Goal: Task Accomplishment & Management: Manage account settings

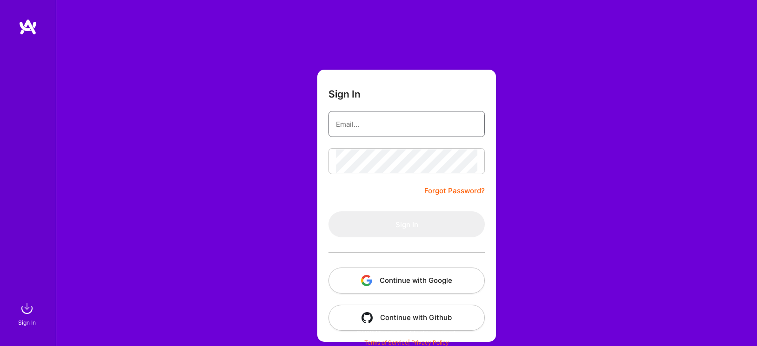
type input "ayala@a.team"
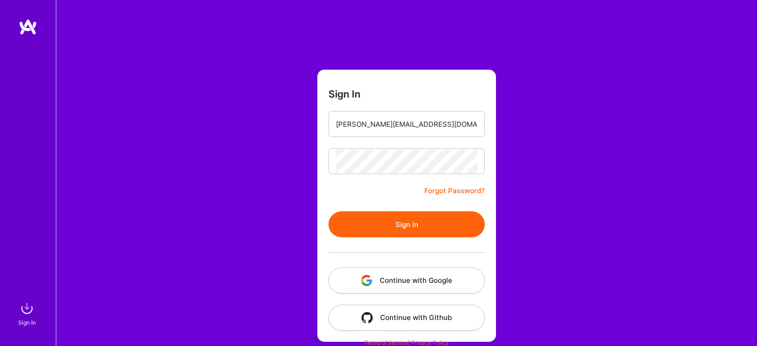
click at [394, 273] on button "Continue with Google" at bounding box center [406, 281] width 156 height 26
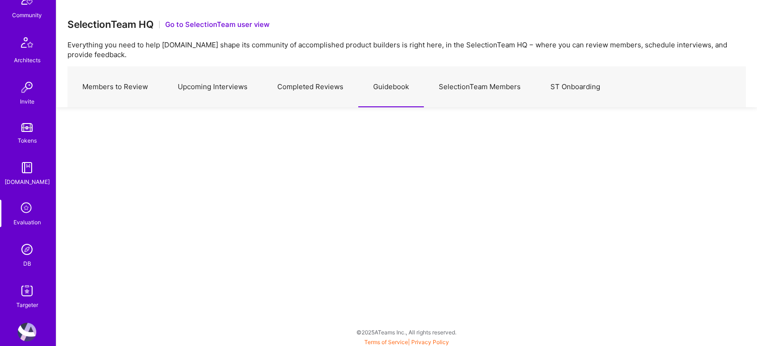
scroll to position [243, 0]
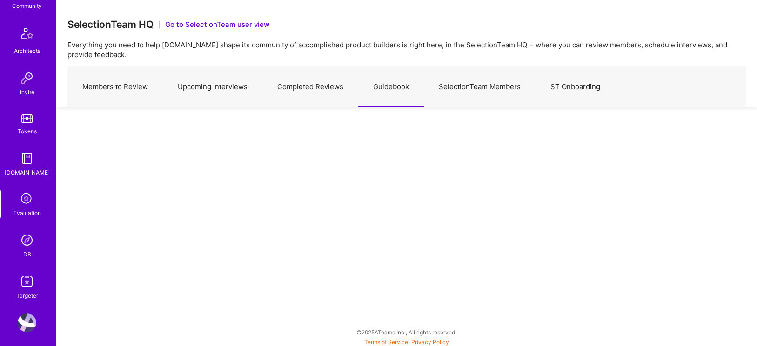
click at [26, 239] on img at bounding box center [27, 240] width 19 height 19
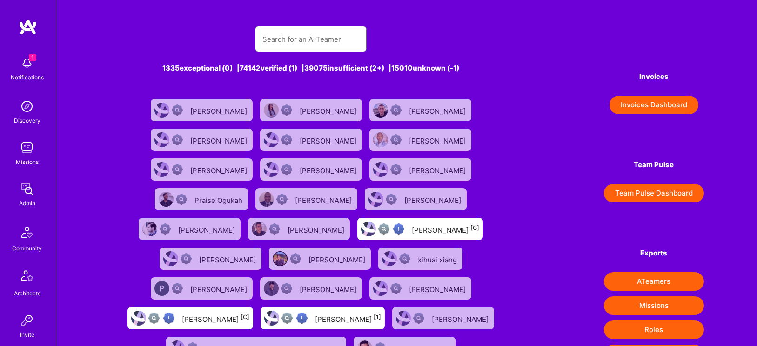
click at [302, 41] on input "text" at bounding box center [310, 39] width 97 height 24
paste input "Jonathan Poor"
type input "Jonathan Poor"
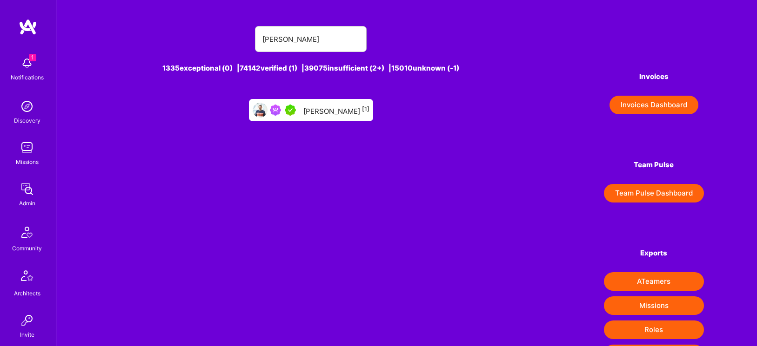
click at [320, 111] on div "Jonathan Poor [1]" at bounding box center [336, 110] width 66 height 12
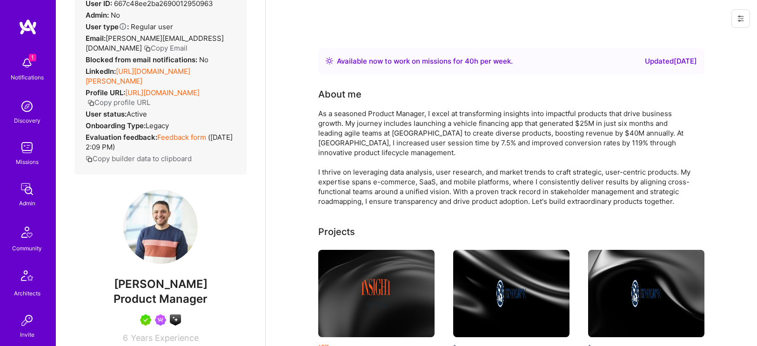
scroll to position [49, 0]
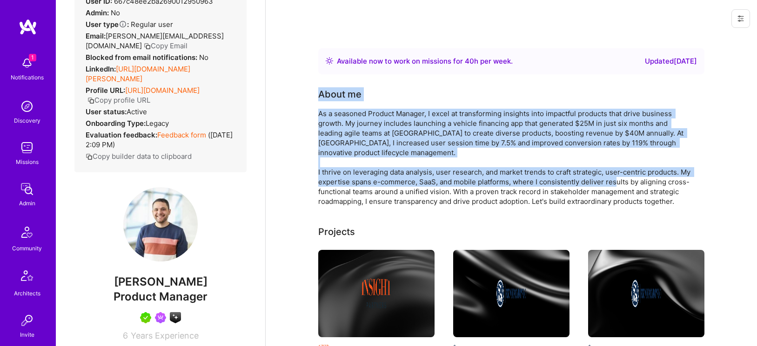
drag, startPoint x: 320, startPoint y: 96, endPoint x: 342, endPoint y: 195, distance: 101.5
click at [342, 195] on div "About me As a seasoned Product Manager, I excel at transforming insights into i…" at bounding box center [504, 146] width 372 height 119
click at [328, 125] on div "As a seasoned Product Manager, I excel at transforming insights into impactful …" at bounding box center [504, 158] width 372 height 98
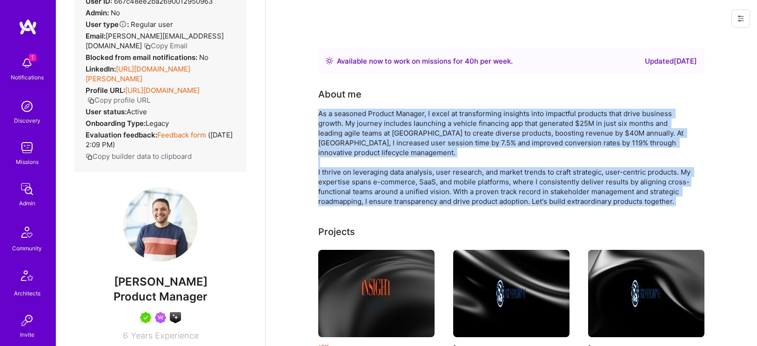
drag, startPoint x: 319, startPoint y: 113, endPoint x: 374, endPoint y: 219, distance: 119.2
copy div "As a seasoned Product Manager, I excel at transforming insights into impactful …"
click at [157, 289] on span "Jonathan Poor" at bounding box center [160, 282] width 172 height 14
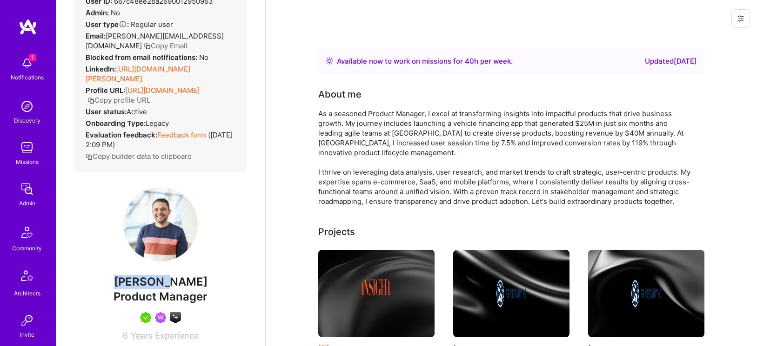
click at [157, 289] on span "Jonathan Poor" at bounding box center [160, 282] width 172 height 14
copy span "Jonathan Poor"
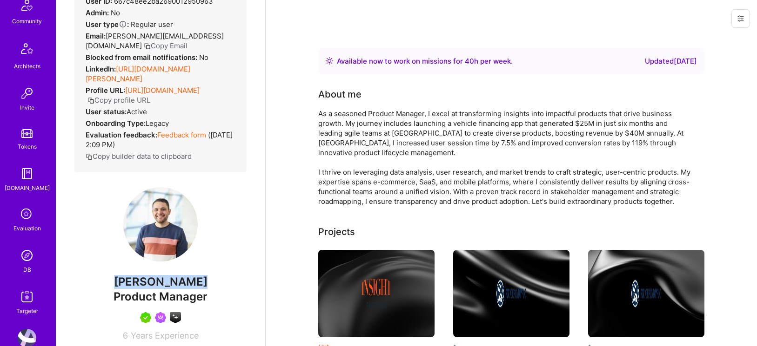
scroll to position [232, 0]
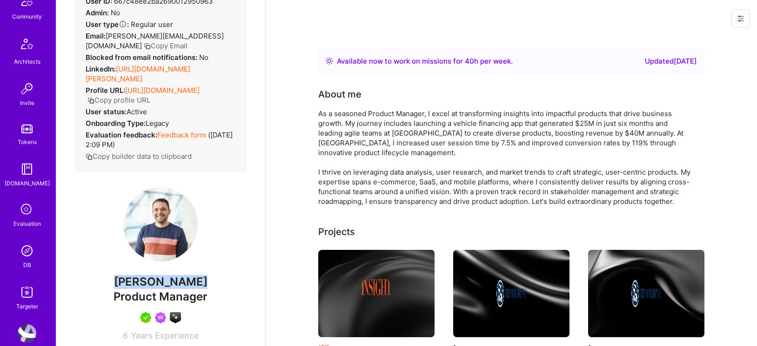
click at [26, 248] on img at bounding box center [27, 251] width 19 height 19
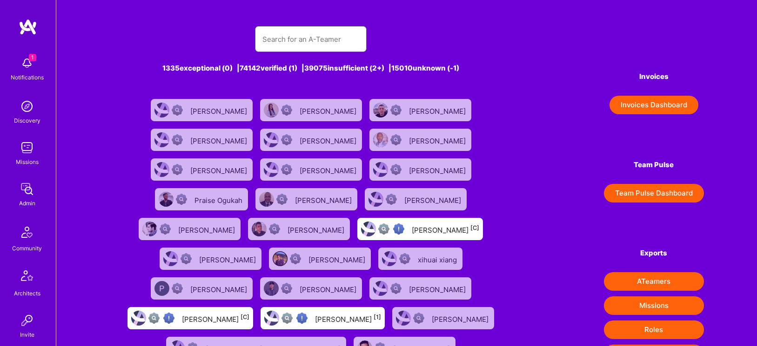
click at [287, 36] on input "text" at bounding box center [310, 39] width 97 height 24
paste input "Tadej Krevh"
type input "Tadej Krevh"
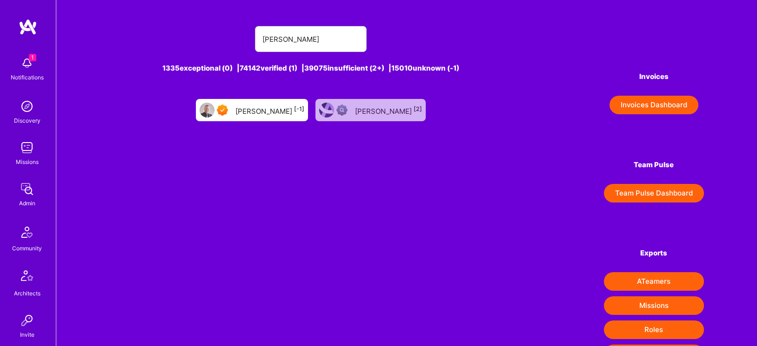
click at [265, 120] on div "Tadej Krevh [-1]" at bounding box center [252, 110] width 112 height 22
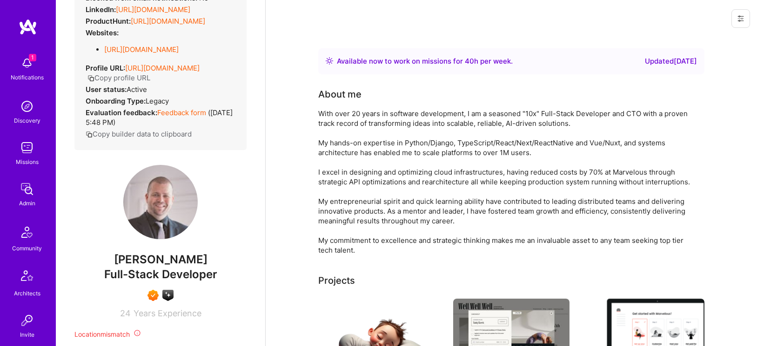
scroll to position [114, 0]
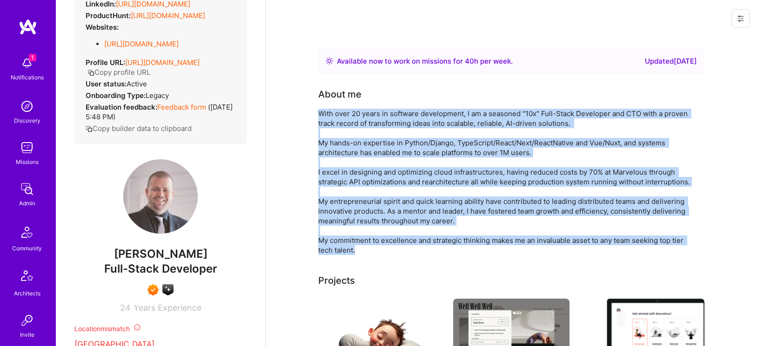
drag, startPoint x: 319, startPoint y: 112, endPoint x: 408, endPoint y: 253, distance: 167.2
click at [409, 254] on div "With over 20 years in software development, I am a seasoned "10x" Full-Stack De…" at bounding box center [504, 182] width 372 height 146
copy div "With over 20 years in software development, I am a seasoned "10x" Full-Stack De…"
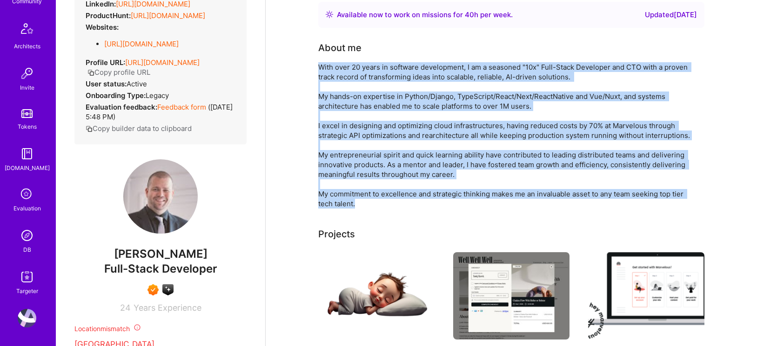
scroll to position [47, 0]
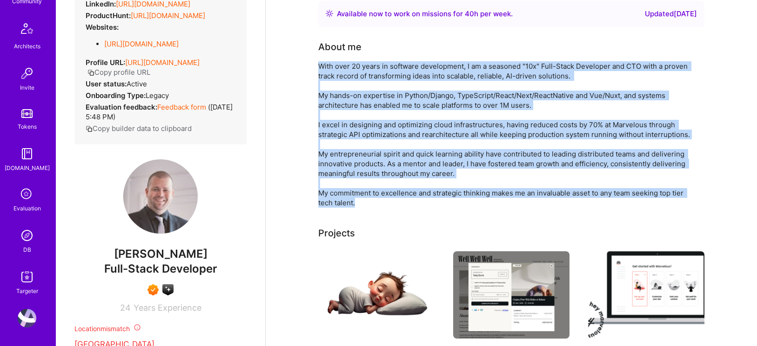
click at [28, 234] on img at bounding box center [27, 235] width 19 height 19
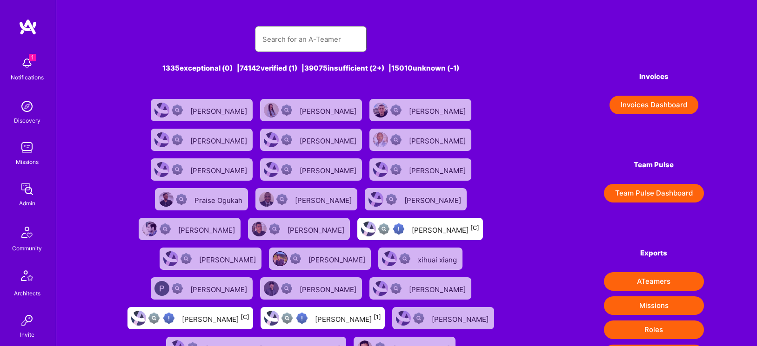
click at [327, 40] on input "text" at bounding box center [310, 39] width 97 height 24
paste input "[PERSON_NAME]"
type input "[PERSON_NAME]"
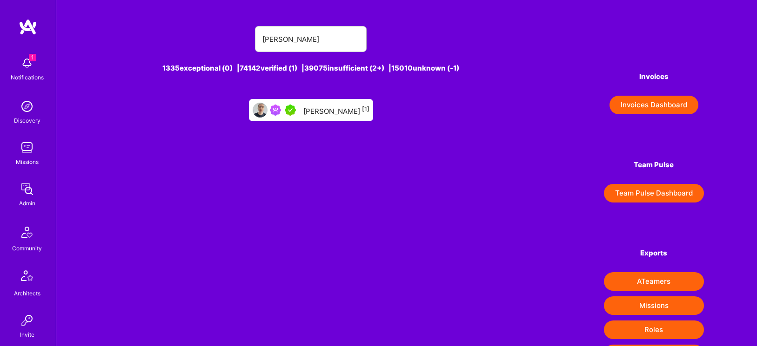
click at [316, 113] on div "David Mrva [1]" at bounding box center [336, 110] width 66 height 12
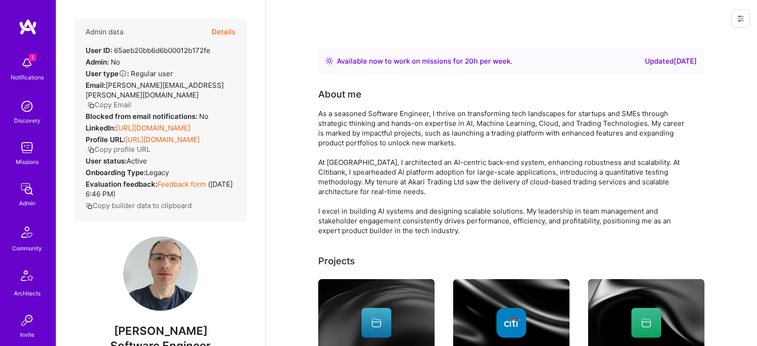
click at [224, 35] on button "Details" at bounding box center [224, 32] width 24 height 27
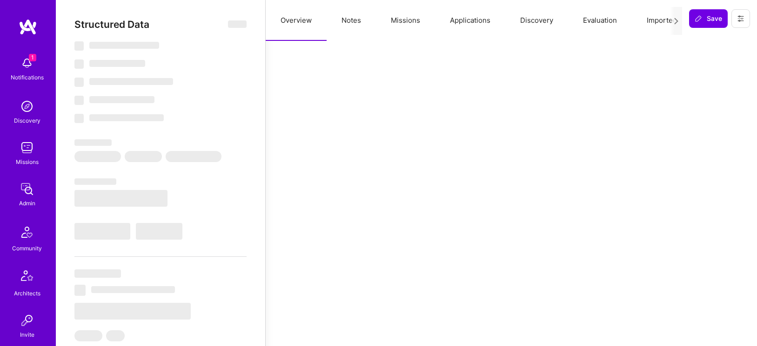
click at [345, 19] on button "Notes" at bounding box center [350, 20] width 49 height 41
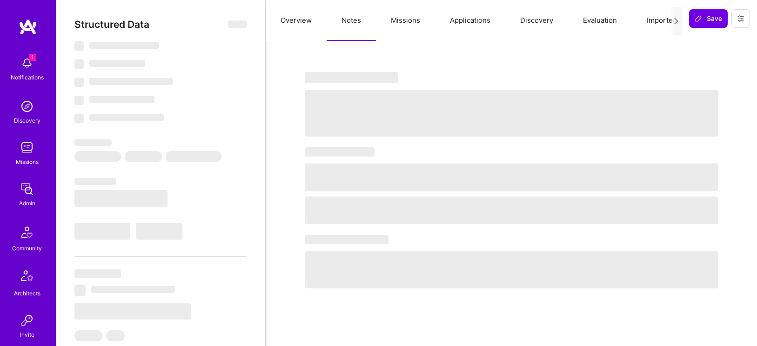
select select "Right Now"
select select "5"
select select "7"
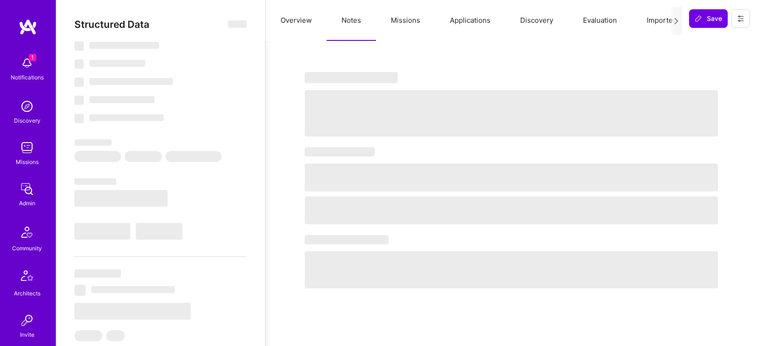
select select "GB"
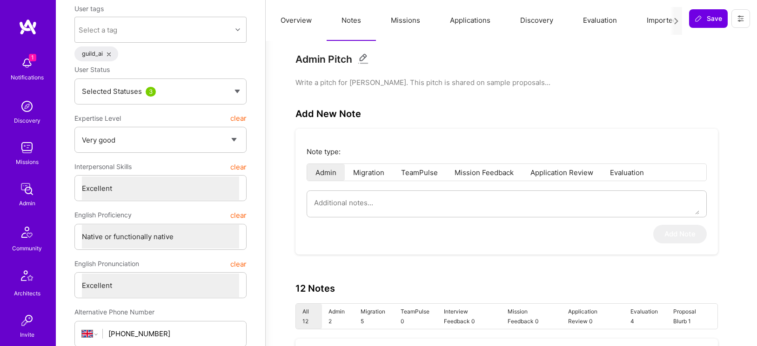
scroll to position [55, 0]
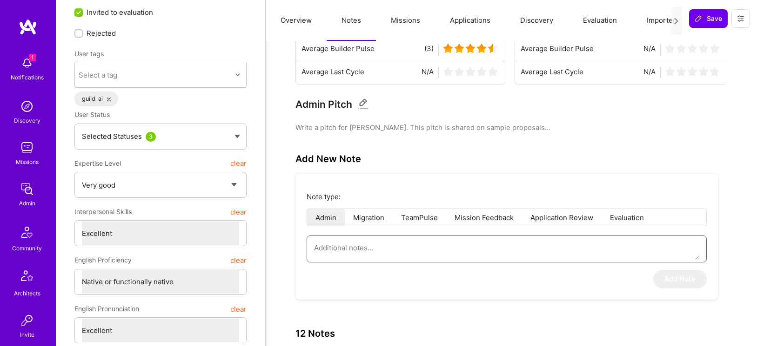
click at [354, 244] on textarea at bounding box center [506, 248] width 385 height 24
paste textarea "This is a summary for the Fintech Circle within the AI Guild, based on the inte…"
type textarea "x"
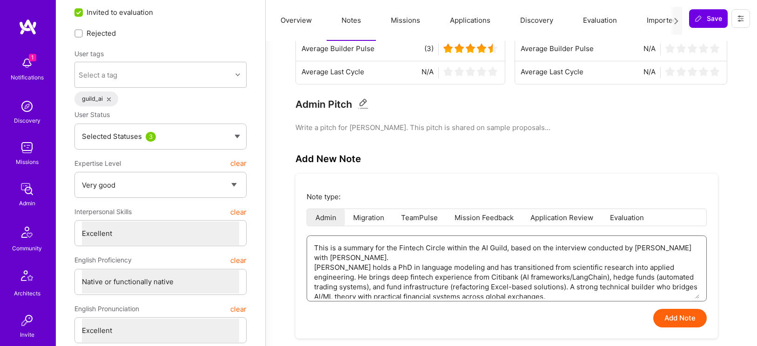
type textarea "This is a summary for the Fintech Circle within the AI Guild, based on the inte…"
click at [689, 320] on button "Add Note" at bounding box center [679, 318] width 53 height 19
type textarea "x"
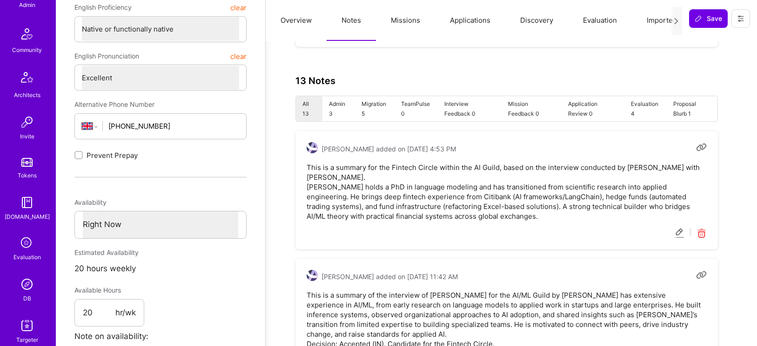
scroll to position [247, 0]
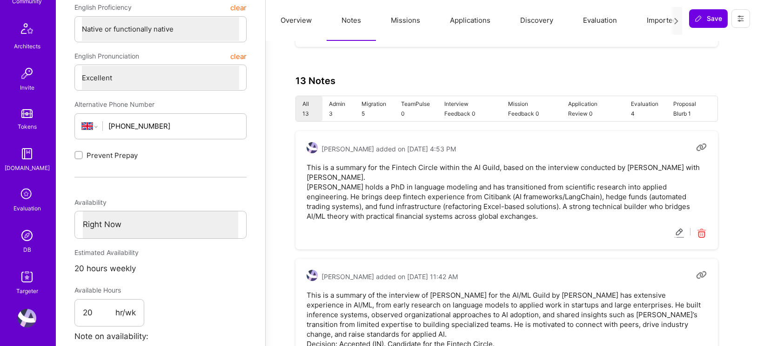
click at [25, 238] on img at bounding box center [27, 235] width 19 height 19
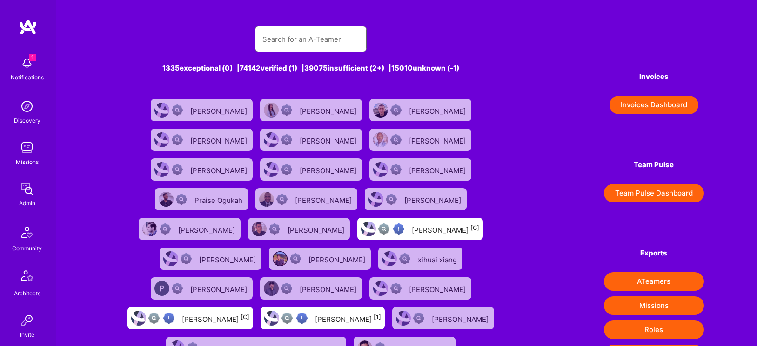
click at [298, 44] on input "text" at bounding box center [310, 39] width 97 height 24
paste input "Kefer Ndonji"
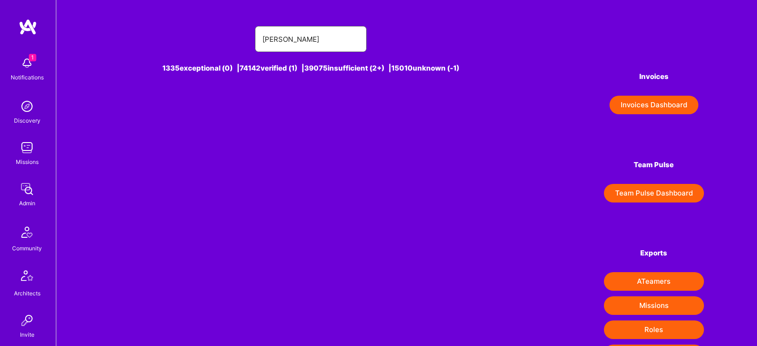
click at [316, 33] on input "Kefer Ndonji" at bounding box center [310, 39] width 97 height 24
type input "Kefer Ndonji"
click at [356, 40] on input "Kefer Ndonji" at bounding box center [310, 39] width 97 height 24
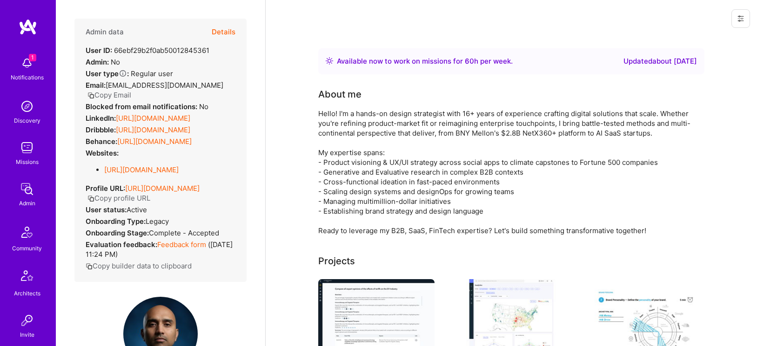
click at [216, 33] on button "Details" at bounding box center [224, 32] width 24 height 27
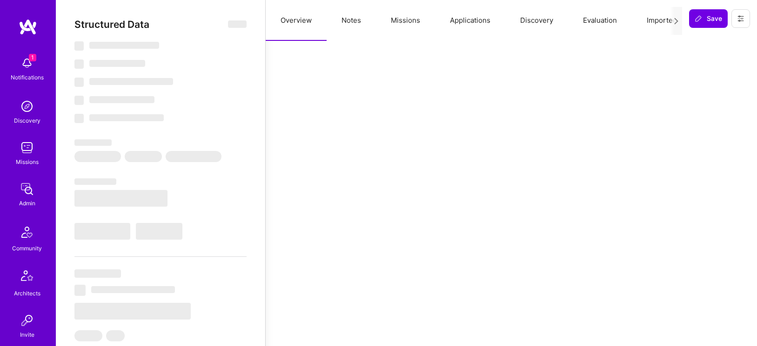
click at [347, 17] on button "Notes" at bounding box center [350, 20] width 49 height 41
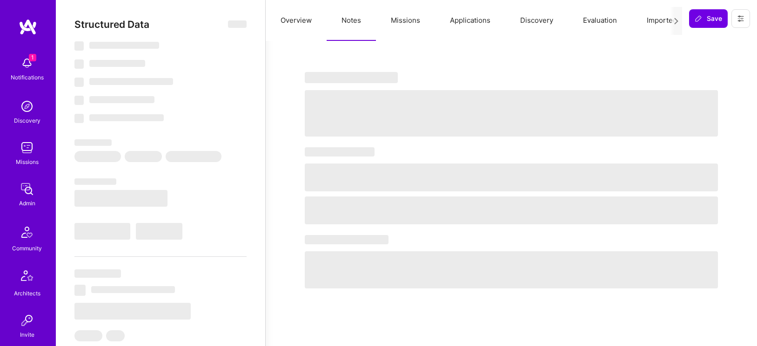
select select "Right Now"
select select "5"
select select "7"
select select "6"
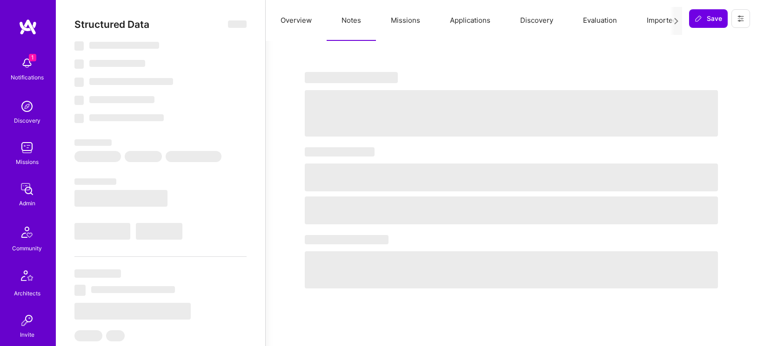
select select "SE"
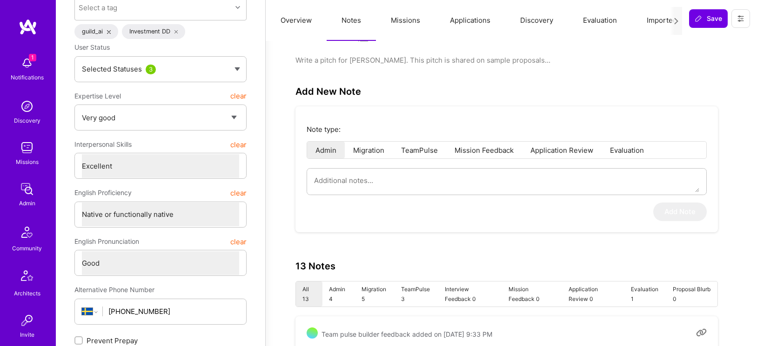
scroll to position [129, 0]
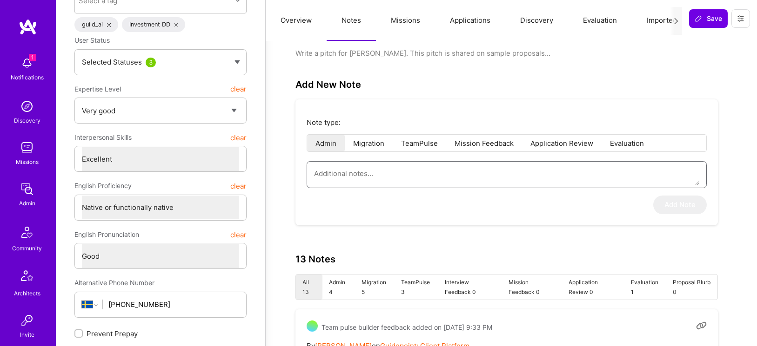
click at [374, 171] on textarea at bounding box center [506, 174] width 385 height 24
paste textarea "This is a summary for the Fintech Circle within the AI Guild, based on the inte…"
type textarea "x"
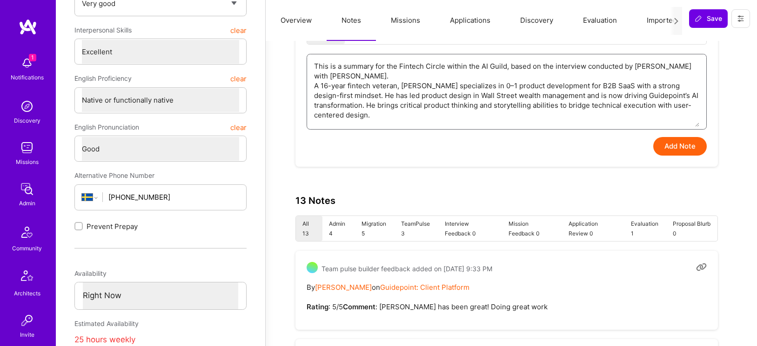
scroll to position [233, 0]
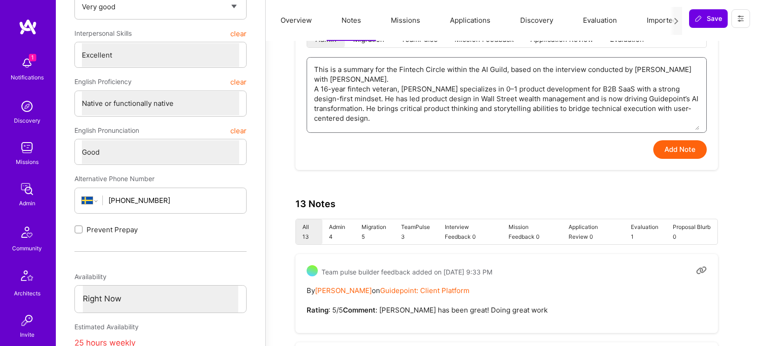
type textarea "This is a summary for the Fintech Circle within the AI Guild, based on the inte…"
click at [688, 145] on button "Add Note" at bounding box center [679, 149] width 53 height 19
type textarea "x"
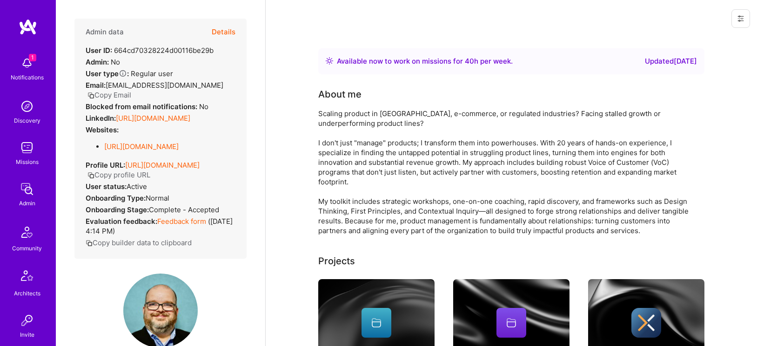
click at [227, 23] on button "Details" at bounding box center [224, 32] width 24 height 27
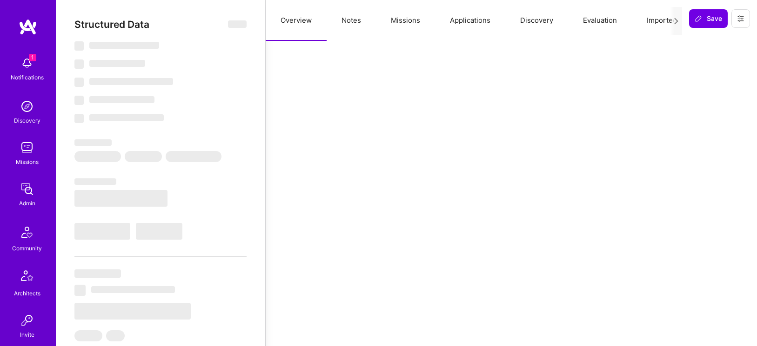
click at [337, 19] on button "Notes" at bounding box center [350, 20] width 49 height 41
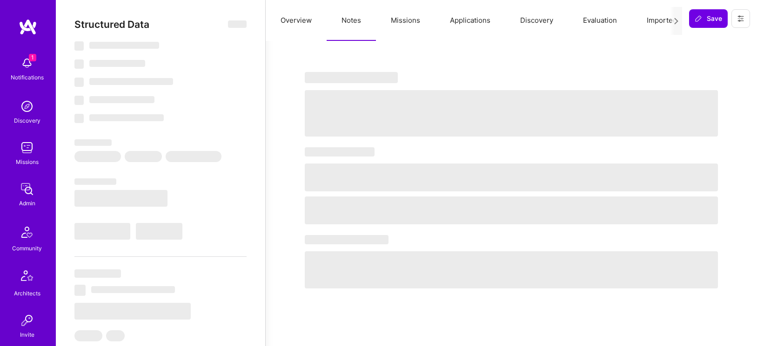
select select "Right Now"
select select "5"
select select "7"
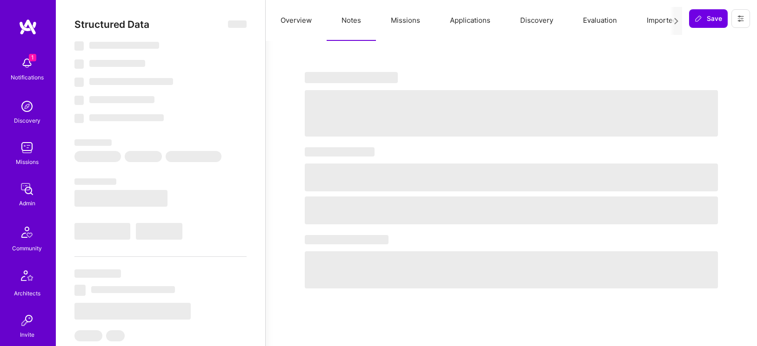
select select "US"
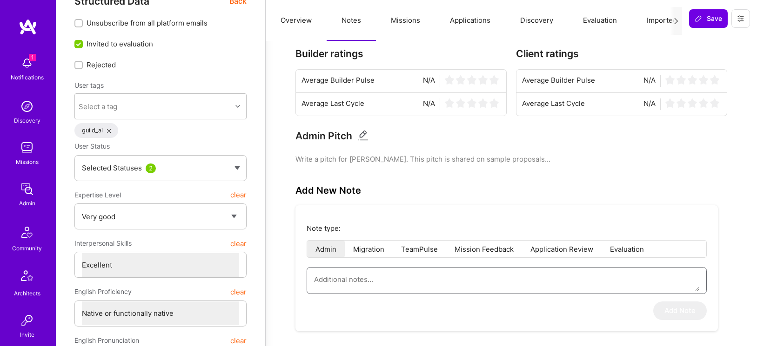
click at [372, 277] on textarea at bounding box center [506, 280] width 385 height 24
paste textarea "This is a summary for the Fintech Circle within the AI Guild, based on the inte…"
type textarea "x"
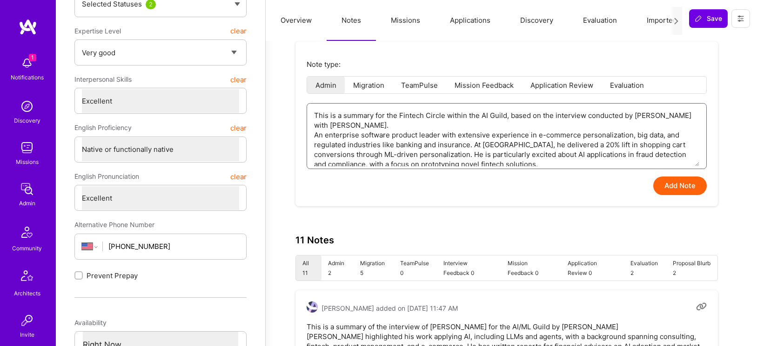
scroll to position [191, 0]
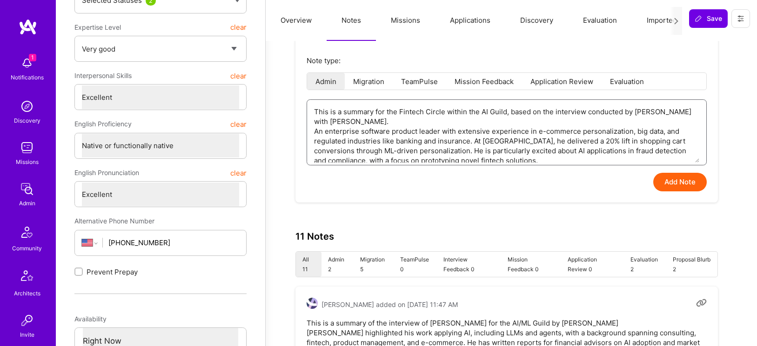
type textarea "This is a summary for the Fintech Circle within the AI Guild, based on the inte…"
click at [673, 182] on button "Add Note" at bounding box center [679, 182] width 53 height 19
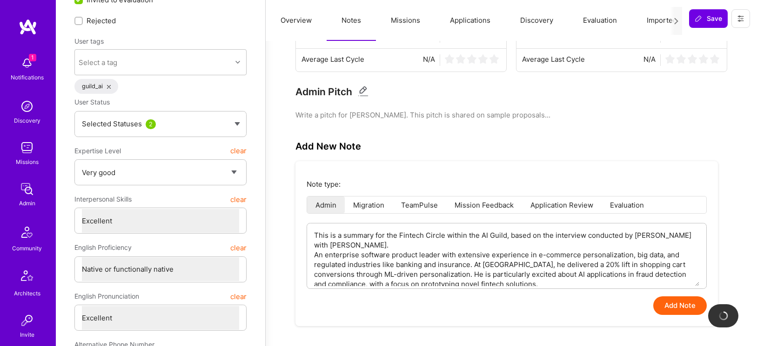
scroll to position [67, 0]
type textarea "x"
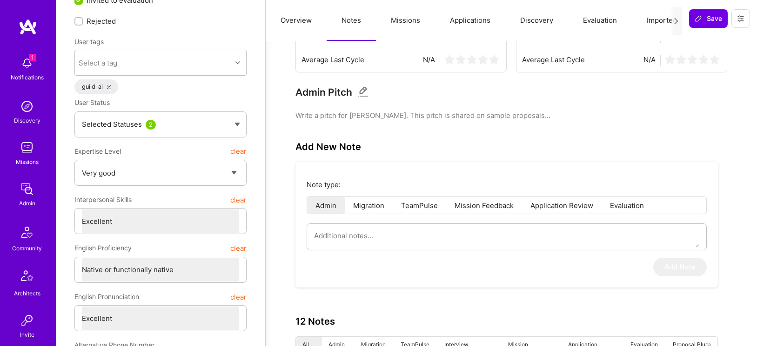
scroll to position [0, 0]
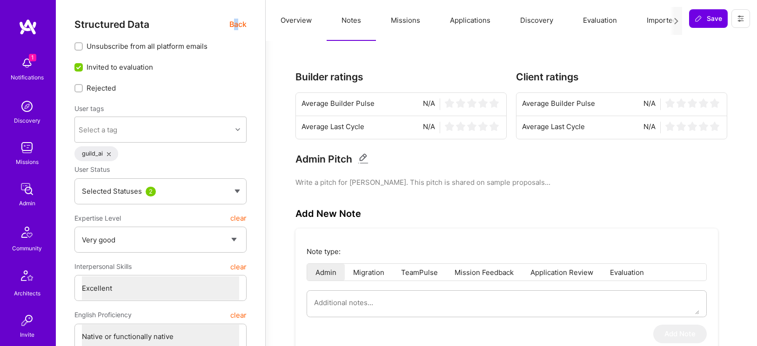
click at [236, 28] on span "Back" at bounding box center [237, 25] width 17 height 12
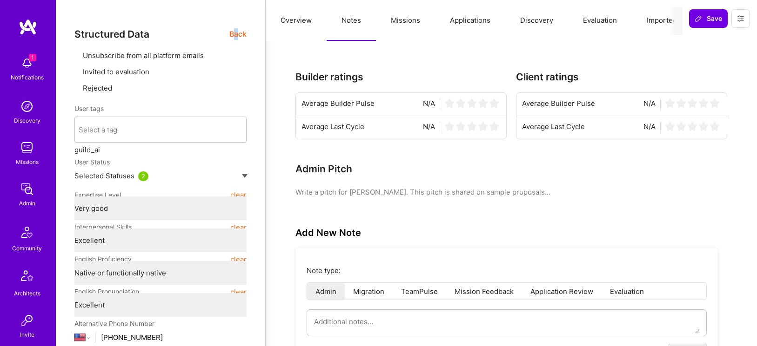
type textarea "x"
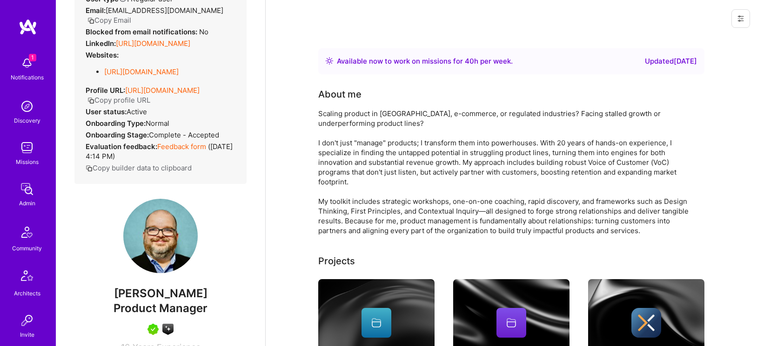
scroll to position [84, 0]
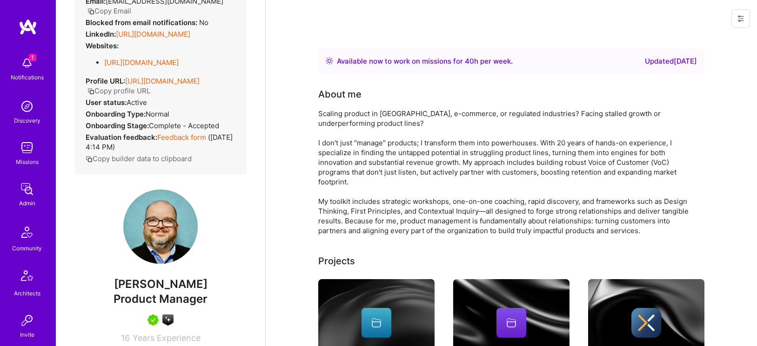
click at [164, 285] on span "Jeff Narucki" at bounding box center [160, 285] width 172 height 14
copy span "Jeff Narucki"
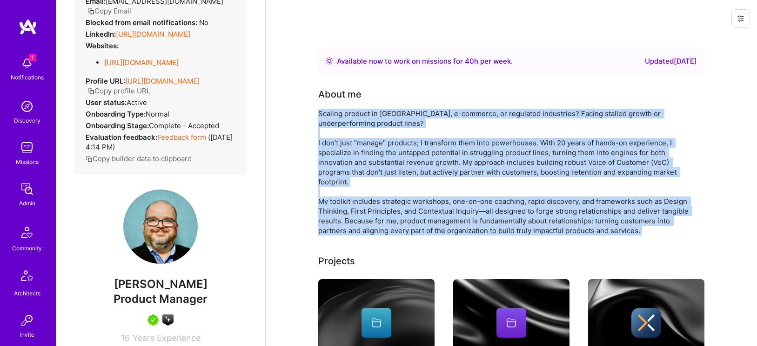
drag, startPoint x: 318, startPoint y: 116, endPoint x: 406, endPoint y: 248, distance: 158.3
copy div "Scaling product in fintech, e-commerce, or regulated industries? Facing stalled…"
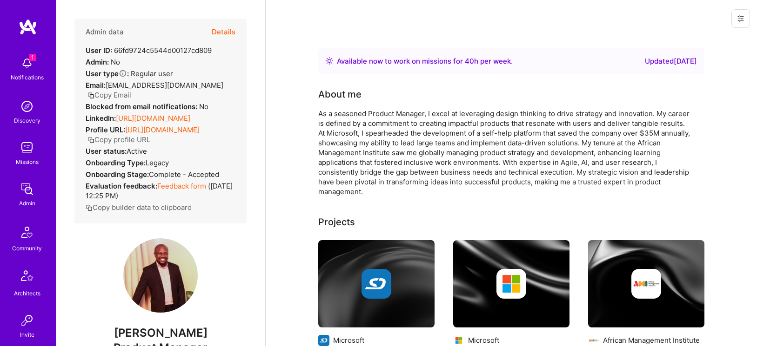
click at [232, 30] on button "Details" at bounding box center [224, 32] width 24 height 27
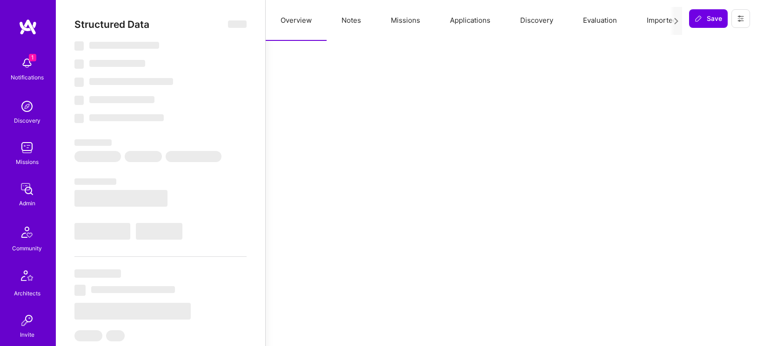
select select "Right Now"
select select "5"
select select "7"
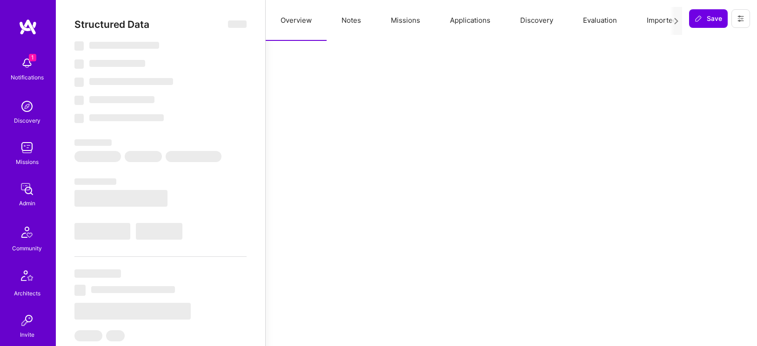
select select "KE"
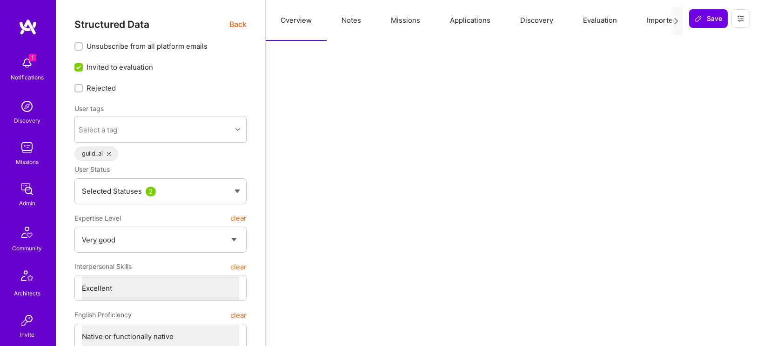
click at [351, 19] on button "Notes" at bounding box center [350, 20] width 49 height 41
type textarea "x"
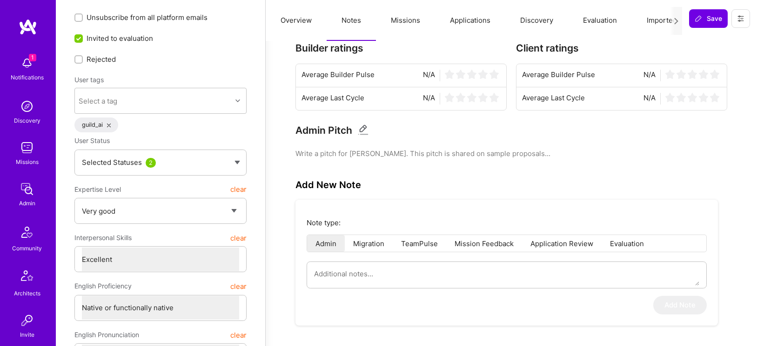
scroll to position [36, 0]
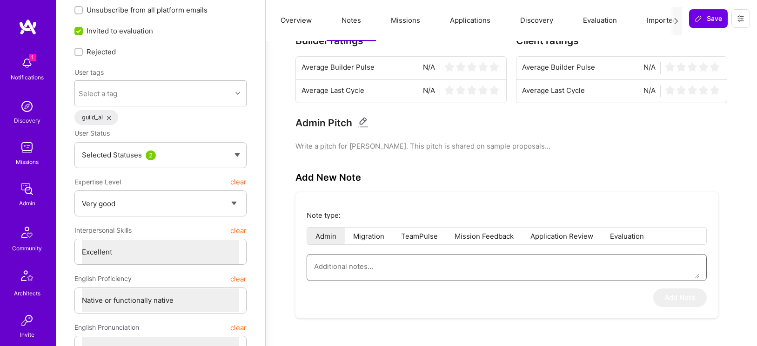
click at [343, 269] on textarea at bounding box center [506, 267] width 385 height 24
paste textarea "This is a summary for the Fintech Circle within the AI Guild, based on the inte…"
type textarea "This is a summary for the Fintech Circle within the AI Guild, based on the inte…"
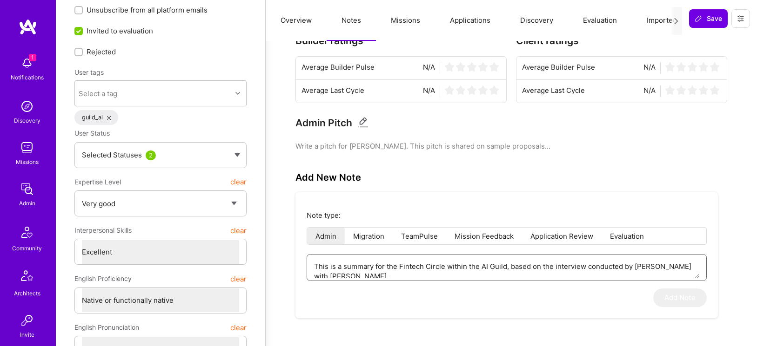
type textarea "x"
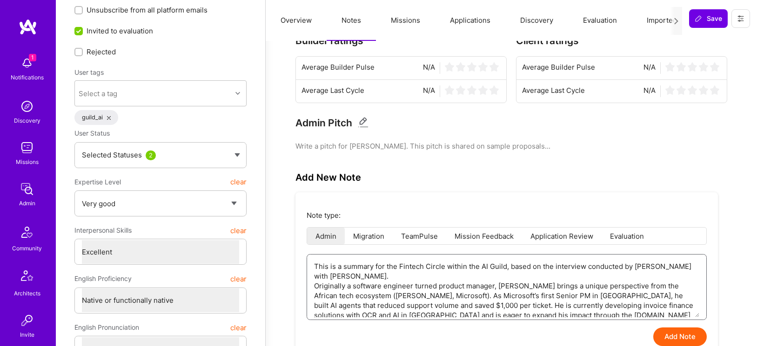
type textarea "This is a summary for the Fintech Circle within the AI Guild, based on the inte…"
click at [680, 335] on button "Add Note" at bounding box center [679, 337] width 53 height 19
type textarea "x"
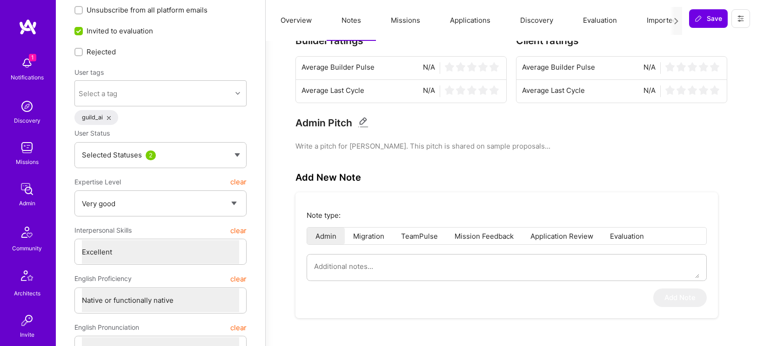
scroll to position [0, 0]
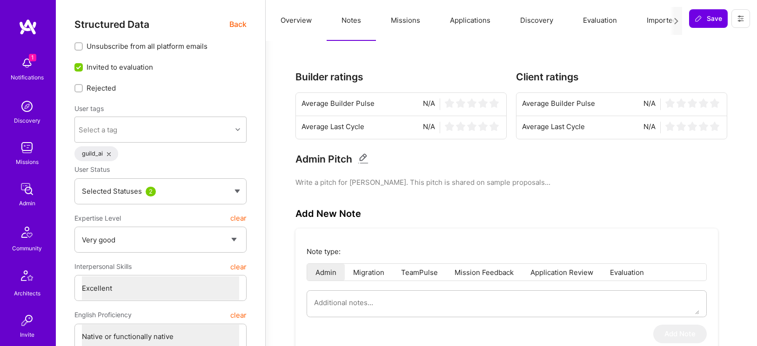
click at [236, 30] on span "Back" at bounding box center [237, 25] width 17 height 12
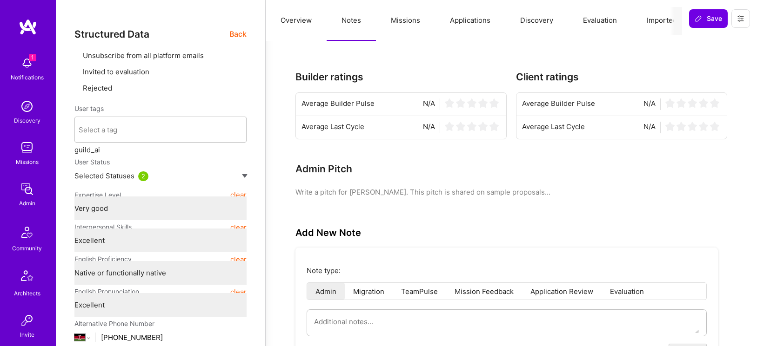
type textarea "x"
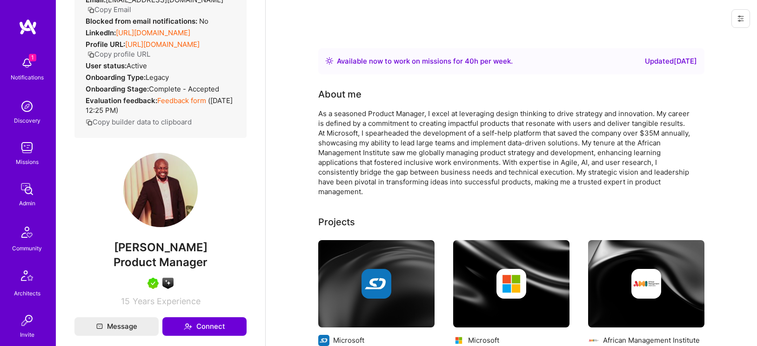
scroll to position [109, 0]
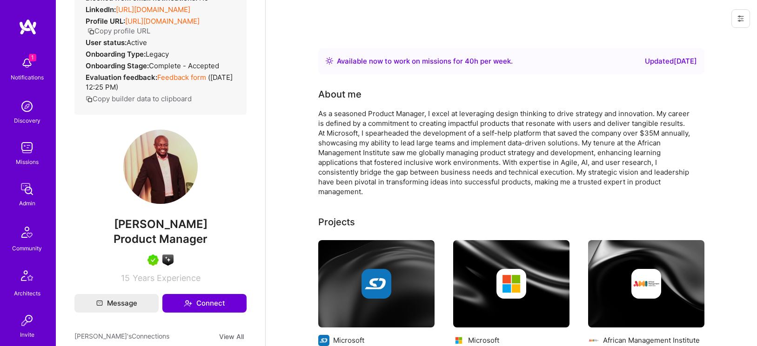
click at [166, 232] on span "Peter Kepher Ndonji" at bounding box center [160, 225] width 172 height 14
copy span "Peter Kepher Ndonji"
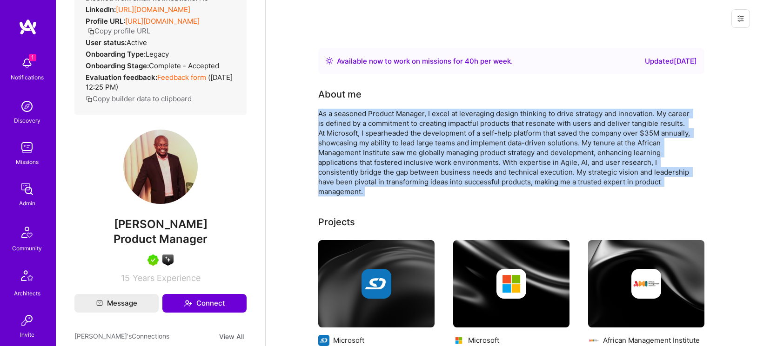
drag, startPoint x: 319, startPoint y: 113, endPoint x: 393, endPoint y: 196, distance: 111.7
click at [393, 196] on div "As a seasoned Product Manager, I excel at leveraging design thinking to drive s…" at bounding box center [504, 153] width 372 height 88
copy div "As a seasoned Product Manager, I excel at leveraging design thinking to drive s…"
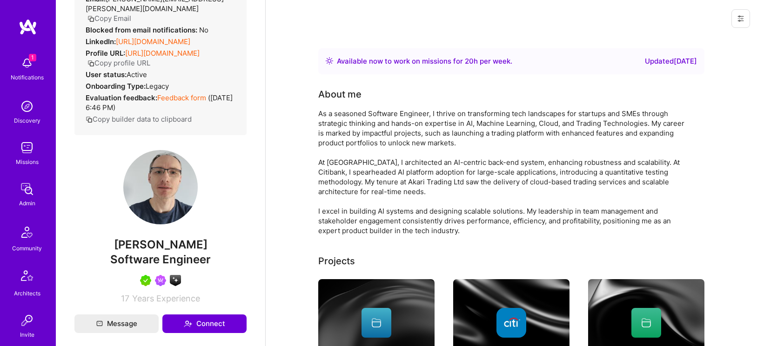
scroll to position [107, 0]
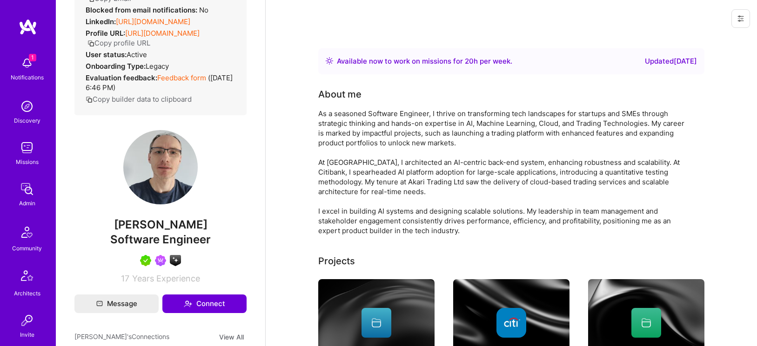
click at [158, 224] on span "[PERSON_NAME]" at bounding box center [160, 225] width 172 height 14
copy span "[PERSON_NAME]"
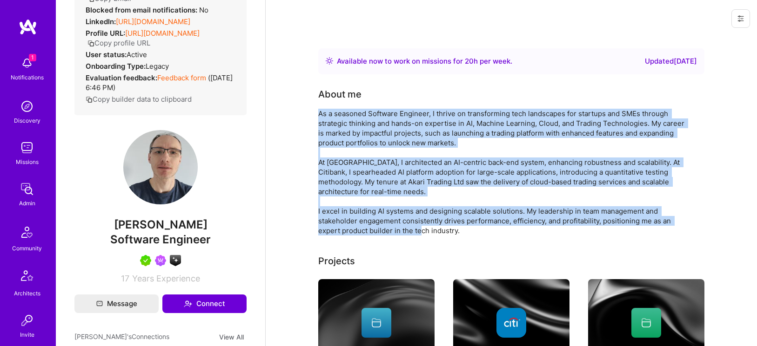
drag, startPoint x: 312, startPoint y: 113, endPoint x: 498, endPoint y: 232, distance: 220.7
copy div "As a seasoned Software Engineer, I thrive on transforming tech landscapes for s…"
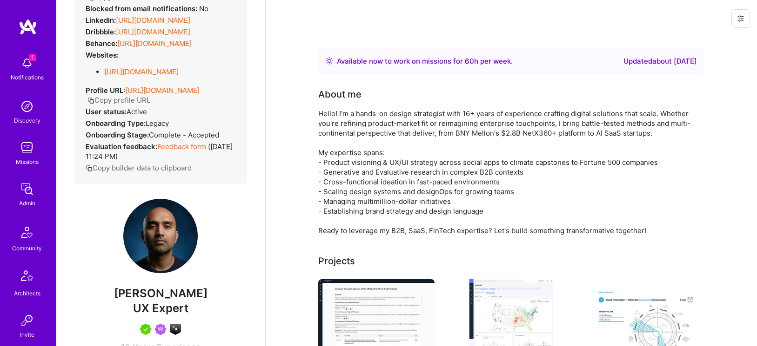
scroll to position [134, 0]
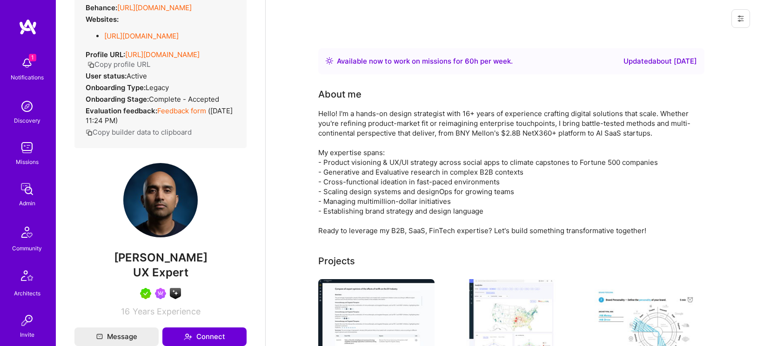
click at [108, 265] on span "[PERSON_NAME]" at bounding box center [160, 258] width 172 height 14
copy span "[PERSON_NAME]"
click at [200, 263] on span "[PERSON_NAME]" at bounding box center [160, 258] width 172 height 14
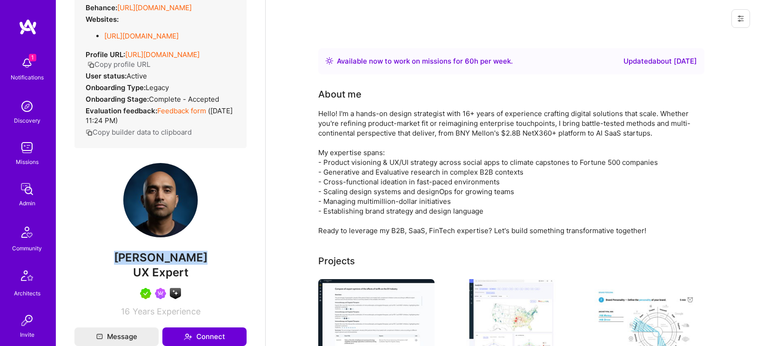
click at [200, 263] on span "[PERSON_NAME]" at bounding box center [160, 258] width 172 height 14
copy span "[PERSON_NAME]"
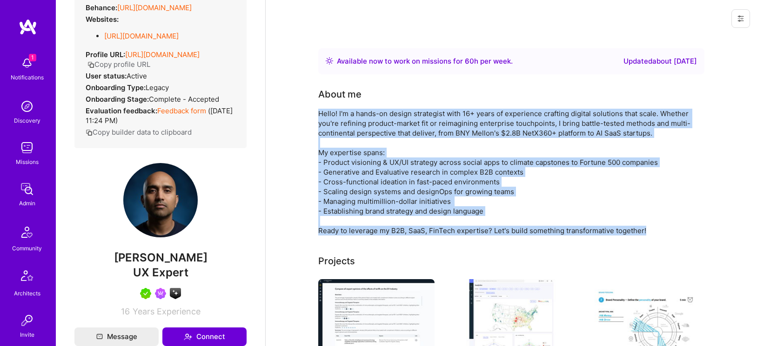
drag, startPoint x: 319, startPoint y: 111, endPoint x: 658, endPoint y: 233, distance: 360.9
click at [658, 233] on div "Hello! I'm a hands-on design strategist with 16+ years of experience crafting d…" at bounding box center [504, 172] width 372 height 127
copy div "Hello! I'm a hands-on design strategist with 16+ years of experience crafting d…"
